Goal: Find specific page/section: Find specific page/section

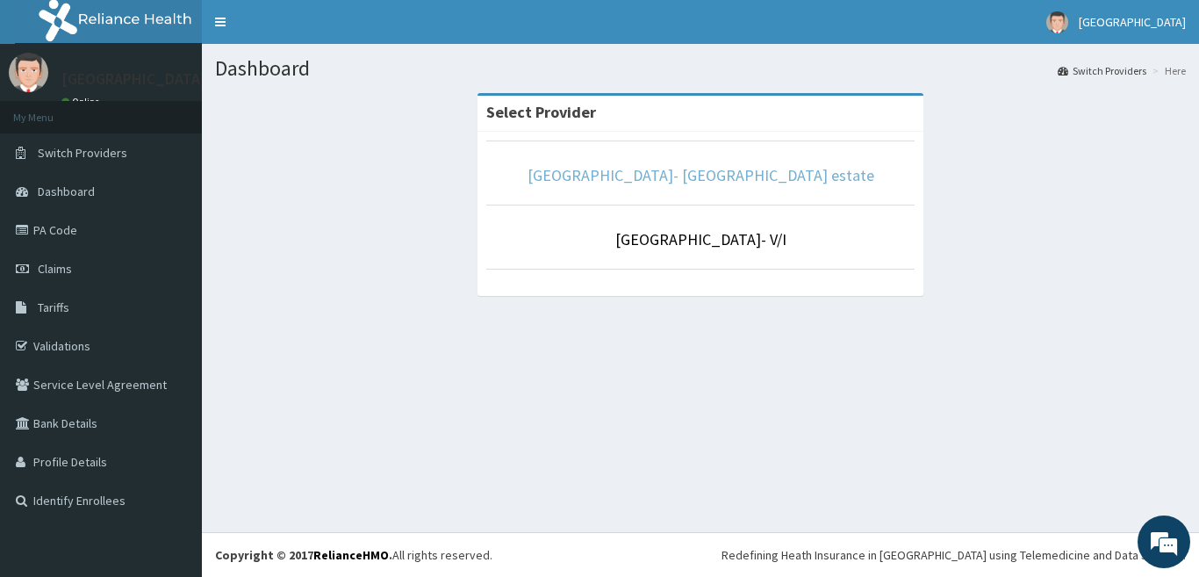
click at [673, 170] on link "[GEOGRAPHIC_DATA]- [GEOGRAPHIC_DATA] estate" at bounding box center [701, 175] width 347 height 20
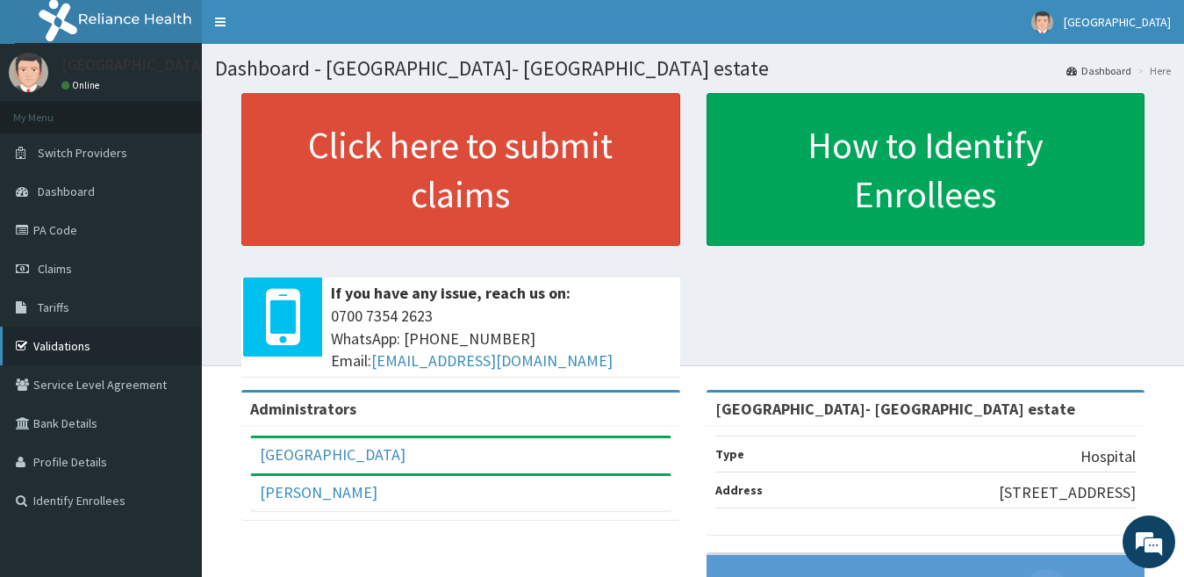
click at [61, 339] on link "Validations" at bounding box center [101, 346] width 202 height 39
